Goal: Information Seeking & Learning: Learn about a topic

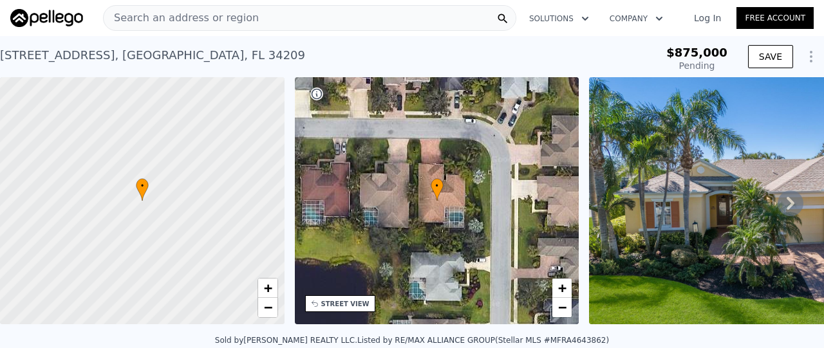
click at [240, 20] on span "Search an address or region" at bounding box center [181, 17] width 155 height 15
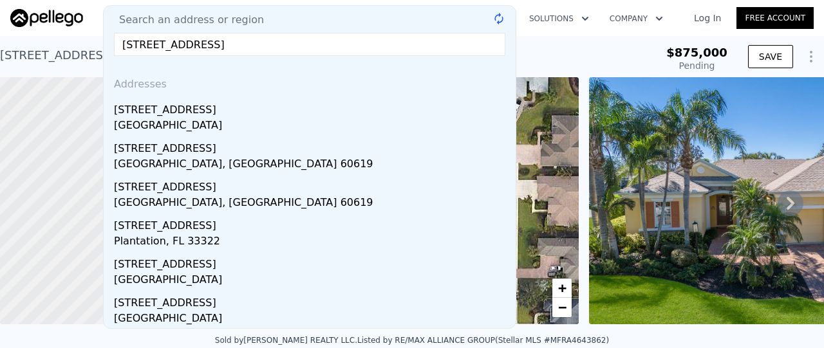
type input "1110 93rd st"
type input "$ 943,000"
type input "$ 31,264"
type input "1110 93rd st nw"
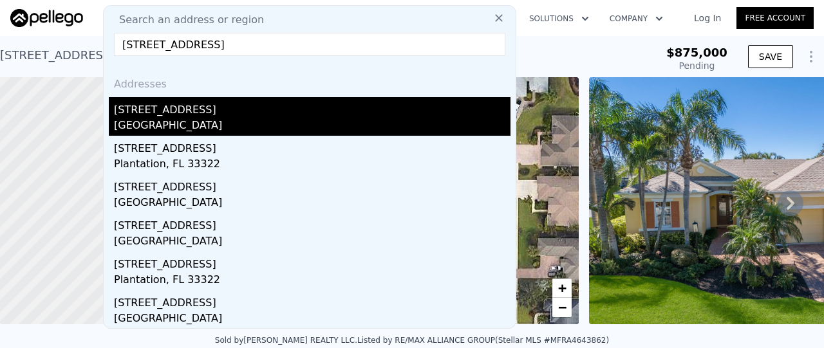
click at [291, 110] on div "1110 93rd St NW" at bounding box center [312, 107] width 397 height 21
click at [291, 110] on div "• + − • + − STREET VIEW Loading... SATELLITE VIEW" at bounding box center [412, 203] width 824 height 252
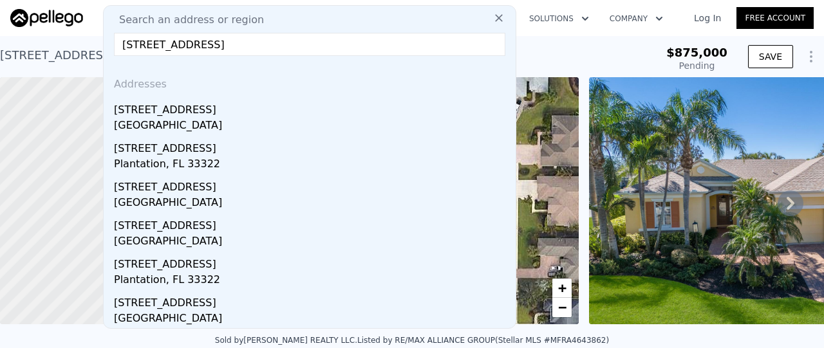
click at [309, 38] on div "8861 17th Avenue Cir NW , Manatee County , FL 34209 Pending from $875k $875,000…" at bounding box center [412, 56] width 824 height 41
click at [294, 33] on nav "Search an address or region Search an address or region 1110 93rd st nw Address…" at bounding box center [412, 18] width 824 height 36
click at [285, 12] on div "Search an address or region" at bounding box center [309, 18] width 413 height 26
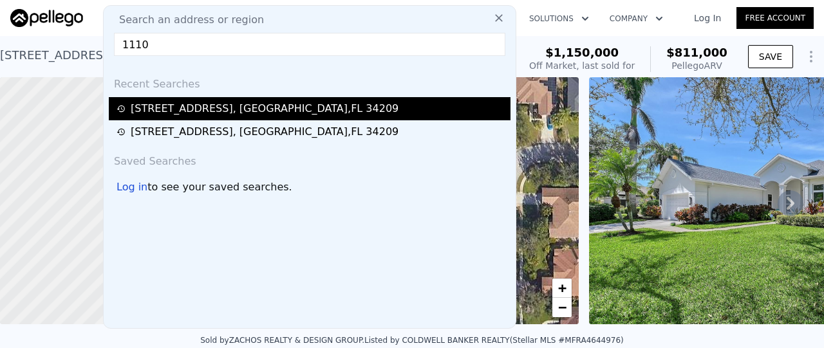
type input "1110"
click at [271, 105] on div "1110 93rd St NW , Manatee County , FL 34209" at bounding box center [265, 108] width 268 height 15
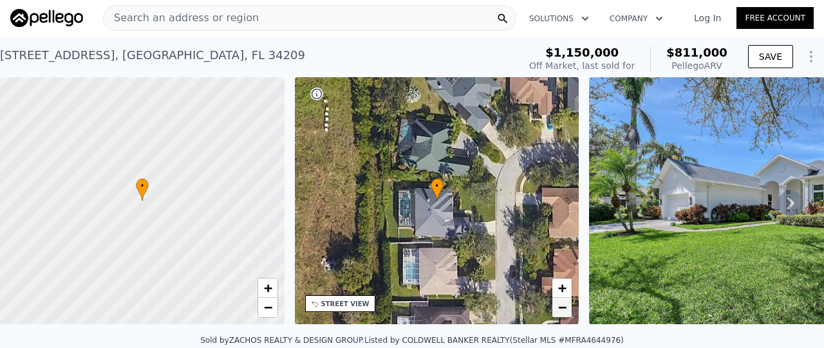
click at [559, 309] on span "−" at bounding box center [562, 307] width 8 height 16
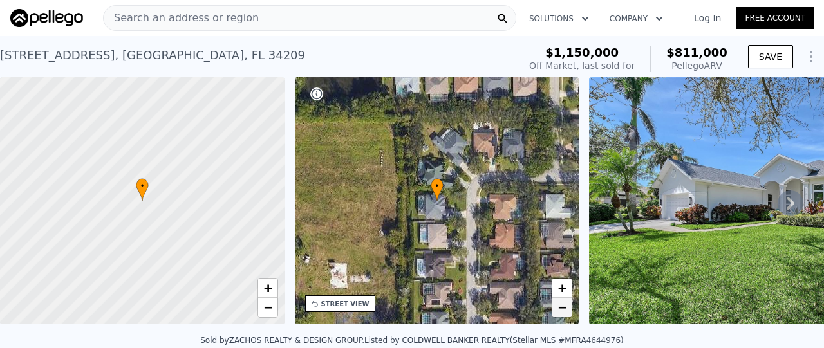
click at [559, 309] on span "−" at bounding box center [562, 307] width 8 height 16
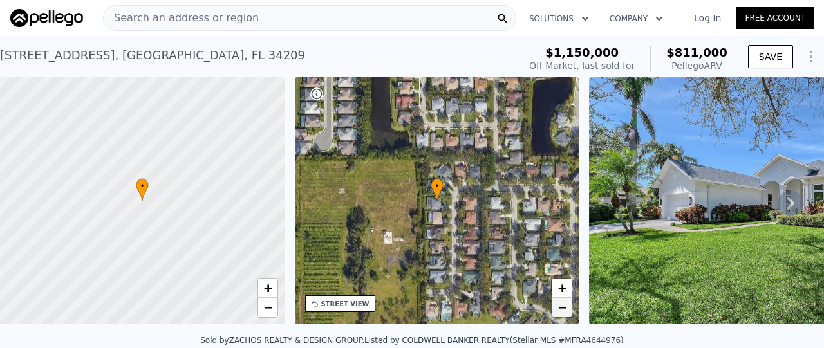
click at [559, 309] on span "−" at bounding box center [562, 307] width 8 height 16
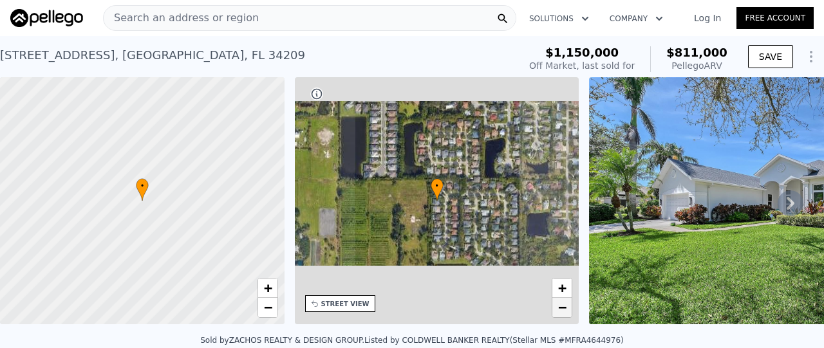
click at [559, 309] on span "−" at bounding box center [562, 307] width 8 height 16
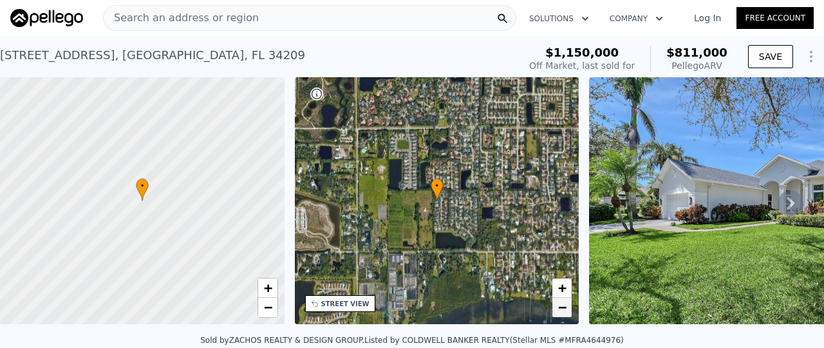
click at [559, 309] on span "−" at bounding box center [562, 307] width 8 height 16
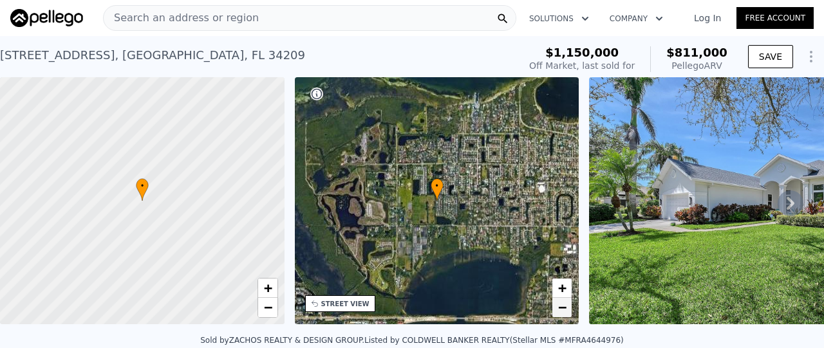
click at [559, 309] on span "−" at bounding box center [562, 307] width 8 height 16
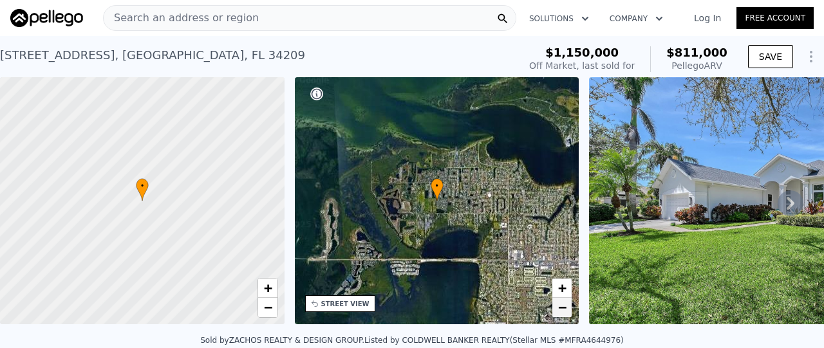
click at [559, 309] on span "−" at bounding box center [562, 307] width 8 height 16
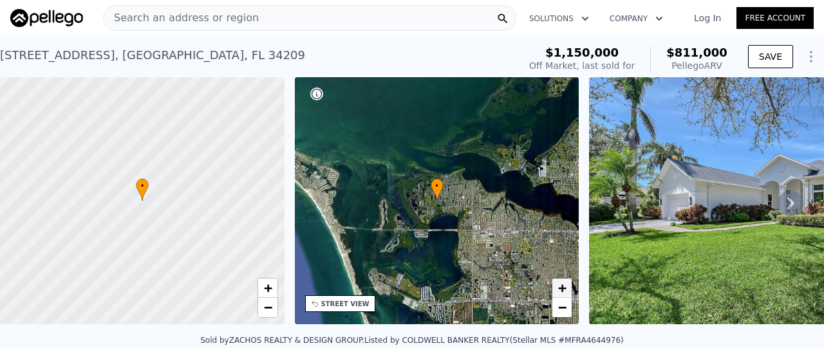
click at [561, 282] on span "+" at bounding box center [562, 288] width 8 height 16
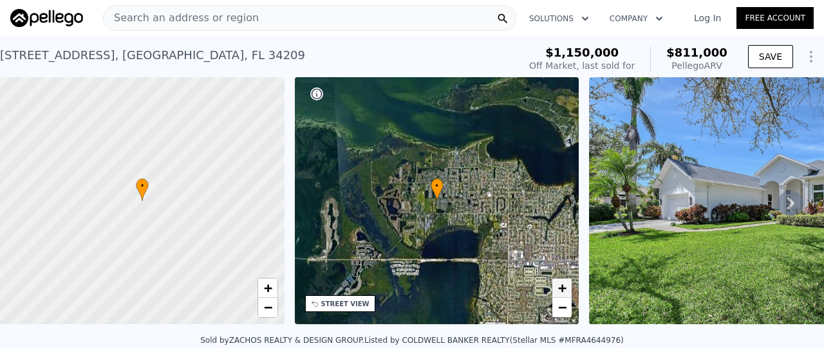
click at [561, 282] on span "+" at bounding box center [562, 288] width 8 height 16
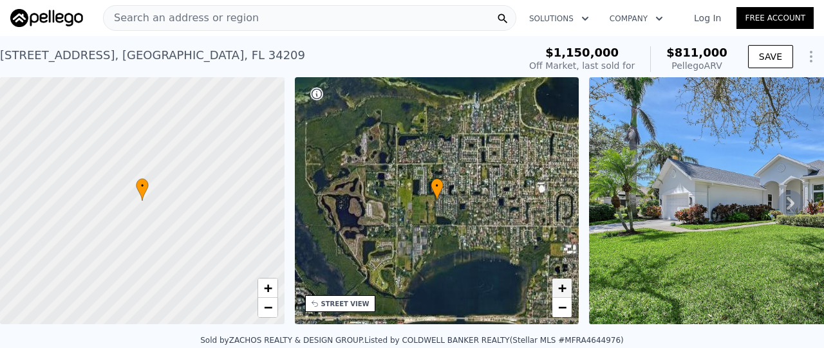
click at [561, 282] on span "+" at bounding box center [562, 288] width 8 height 16
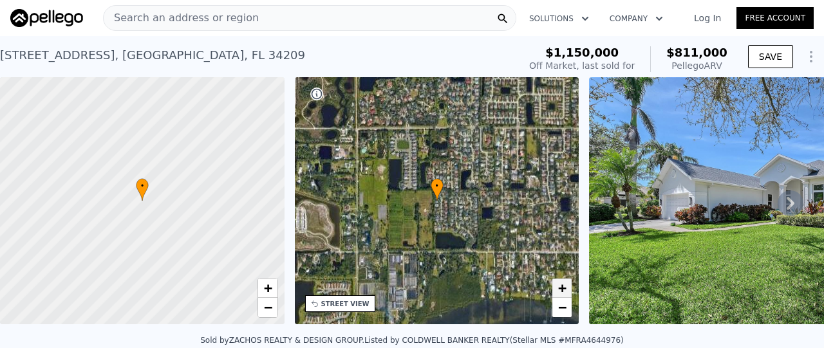
click at [561, 282] on span "+" at bounding box center [562, 288] width 8 height 16
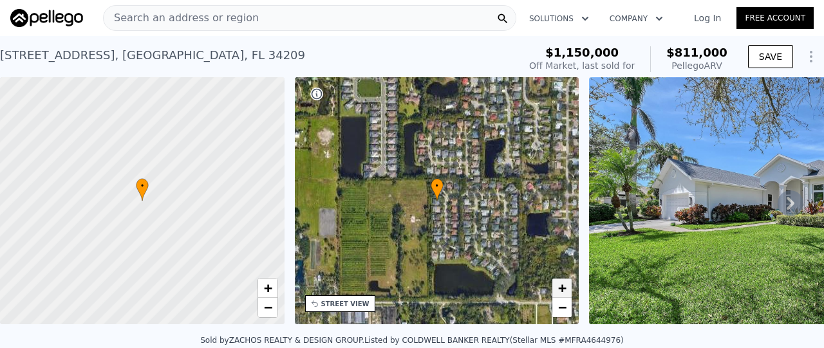
click at [561, 282] on span "+" at bounding box center [562, 288] width 8 height 16
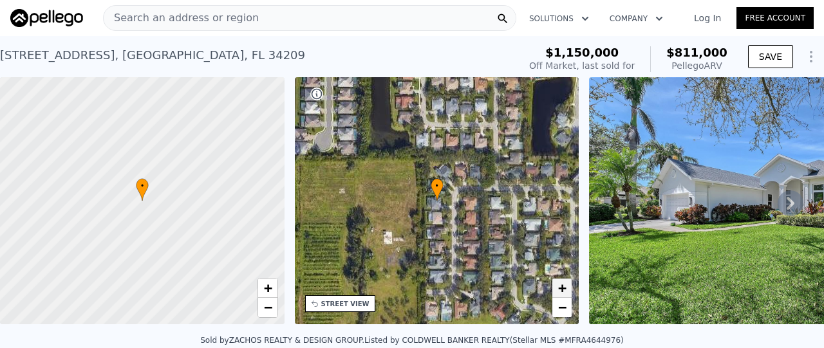
click at [561, 282] on span "+" at bounding box center [562, 288] width 8 height 16
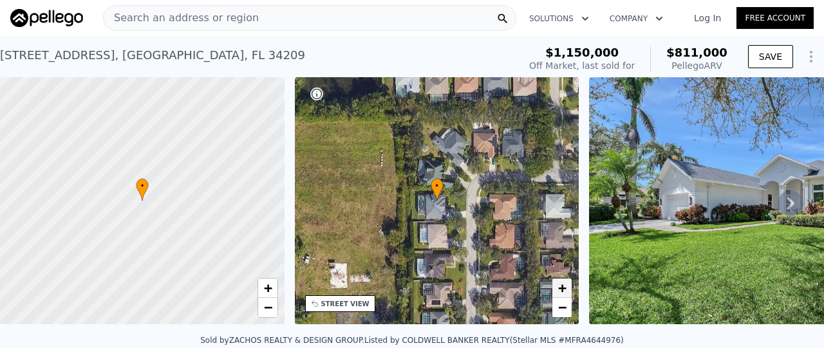
click at [561, 282] on span "+" at bounding box center [562, 288] width 8 height 16
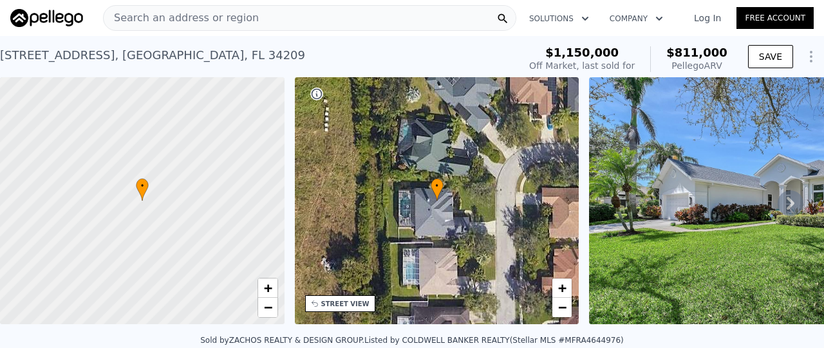
click at [627, 226] on img at bounding box center [774, 200] width 370 height 247
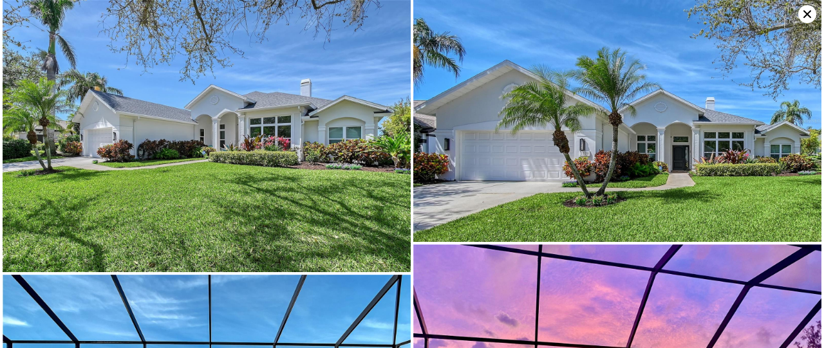
click at [476, 176] on img at bounding box center [617, 121] width 408 height 242
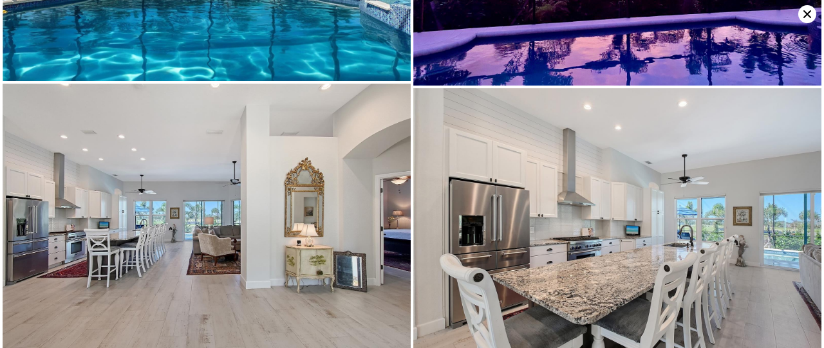
scroll to position [542, 0]
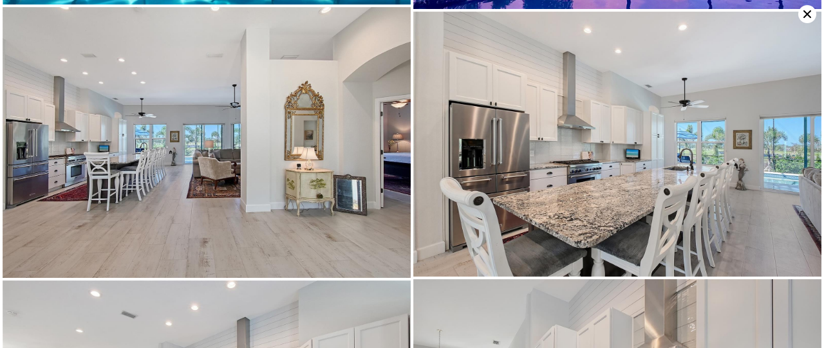
click at [337, 190] on img at bounding box center [207, 142] width 408 height 271
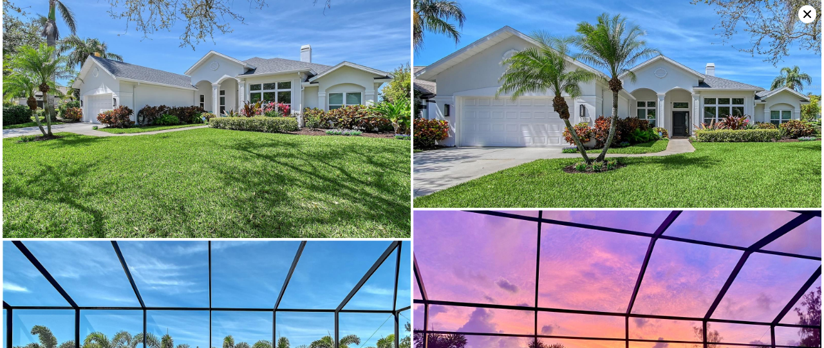
scroll to position [0, 0]
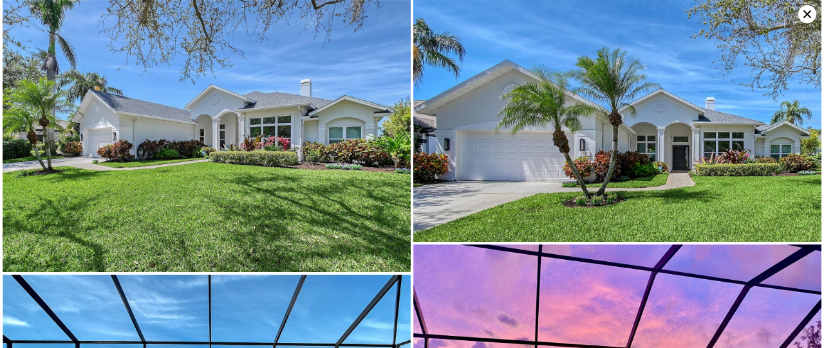
click at [476, 162] on img at bounding box center [617, 121] width 408 height 242
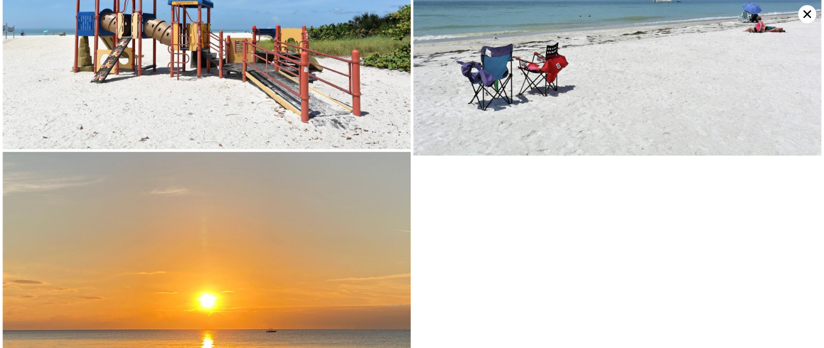
scroll to position [8120, 0]
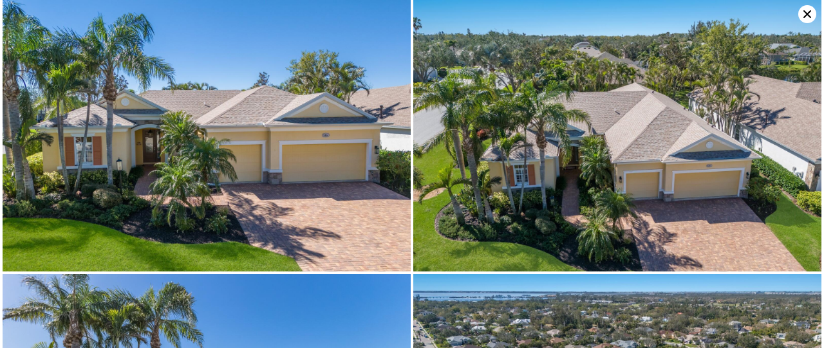
click at [659, 188] on img at bounding box center [617, 136] width 408 height 272
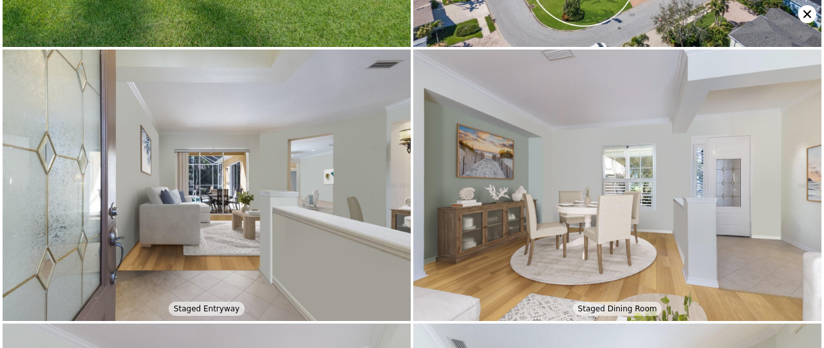
scroll to position [271, 0]
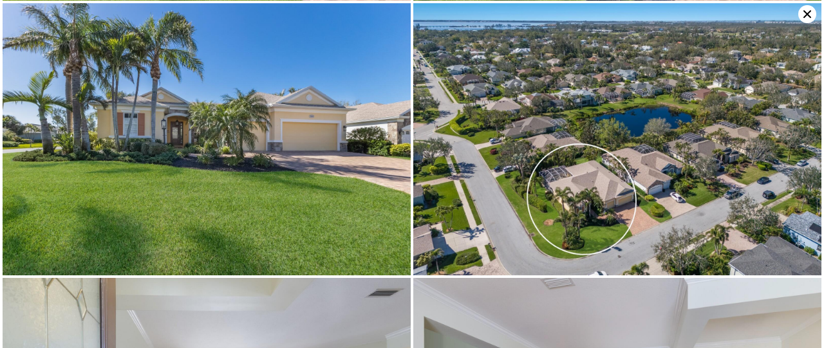
type input "$ 943,000"
type input "$ 31,264"
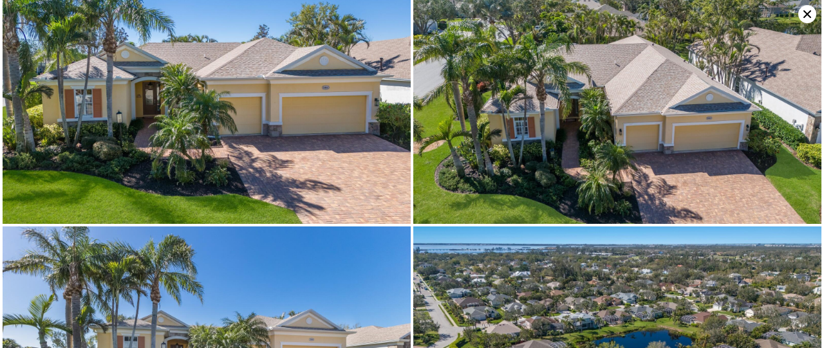
scroll to position [0, 0]
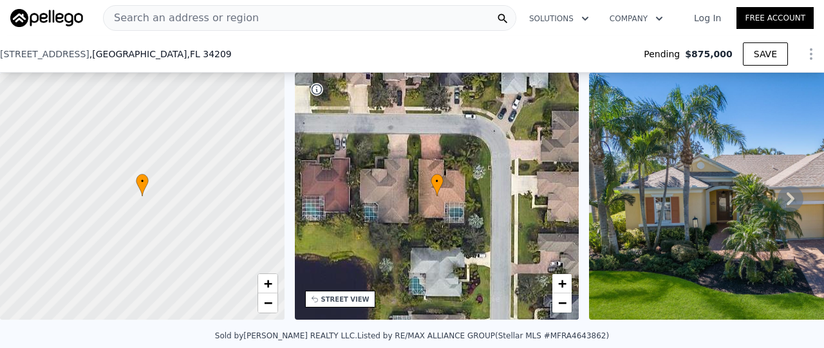
scroll to position [80, 0]
